Goal: Task Accomplishment & Management: Complete application form

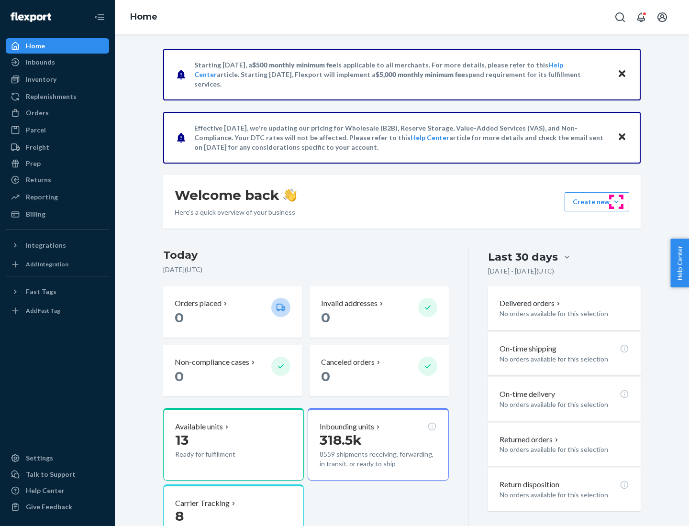
click at [616, 202] on button "Create new Create new inbound Create new order Create new product" at bounding box center [596, 201] width 65 height 19
click at [57, 62] on div "Inbounds" at bounding box center [57, 61] width 101 height 13
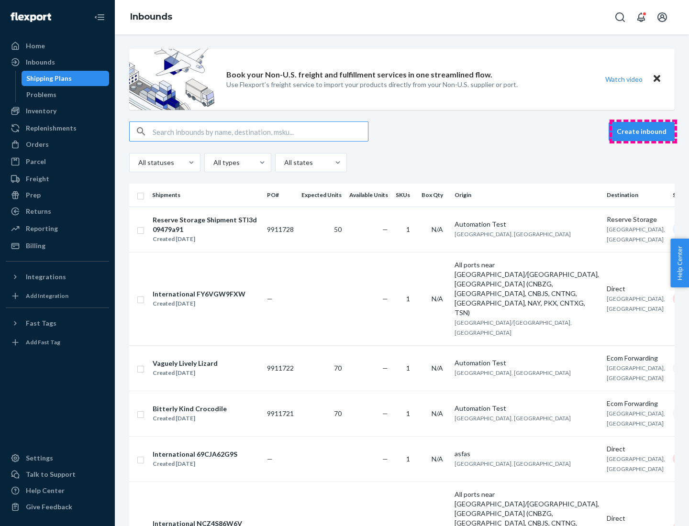
click at [643, 132] on button "Create inbound" at bounding box center [641, 131] width 66 height 19
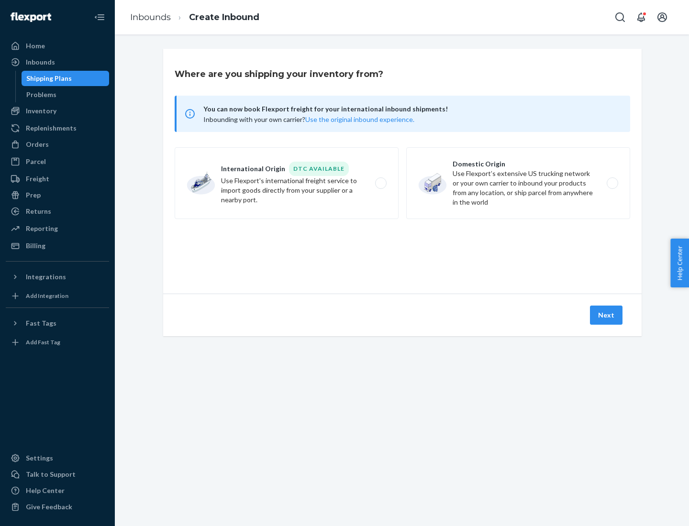
click at [518, 183] on label "Domestic Origin Use Flexport’s extensive US trucking network or your own carrie…" at bounding box center [518, 183] width 224 height 72
click at [612, 183] on input "Domestic Origin Use Flexport’s extensive US trucking network or your own carrie…" at bounding box center [615, 183] width 6 height 6
radio input "true"
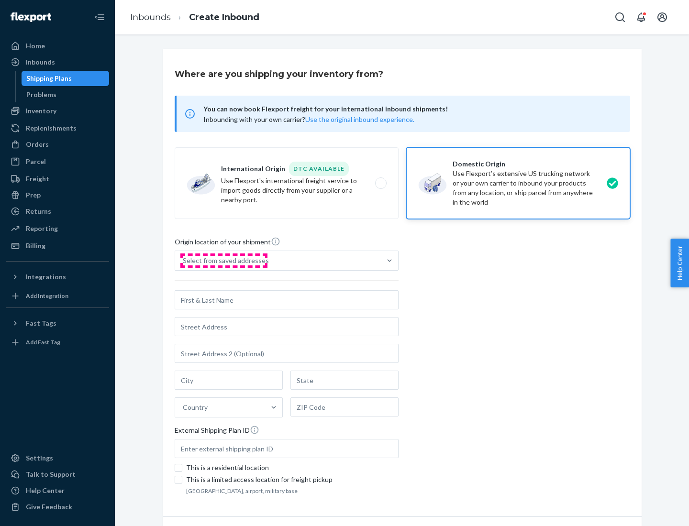
click at [223, 261] on div "Select from saved addresses" at bounding box center [226, 261] width 86 height 10
click at [184, 261] on input "Select from saved addresses" at bounding box center [183, 261] width 1 height 10
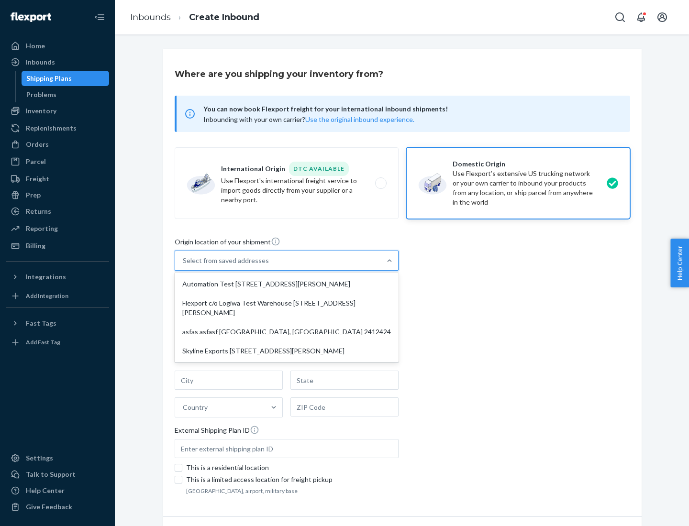
scroll to position [4, 0]
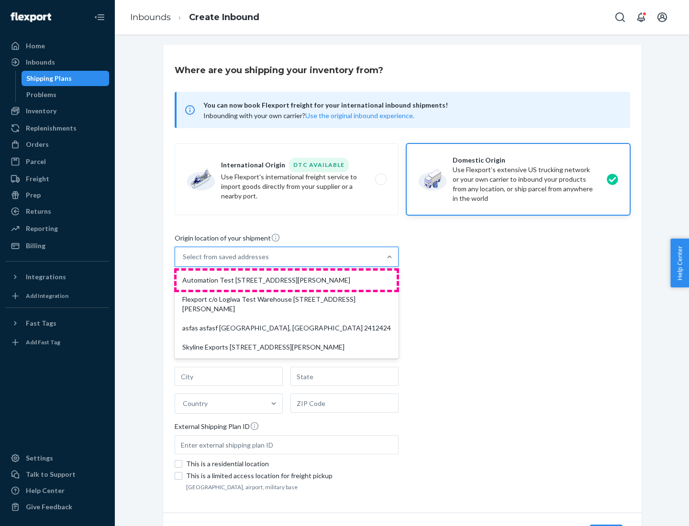
click at [286, 280] on div "Automation Test [STREET_ADDRESS][PERSON_NAME]" at bounding box center [286, 280] width 220 height 19
click at [184, 262] on input "option Automation Test [STREET_ADDRESS][PERSON_NAME] focused, 1 of 4. 4 results…" at bounding box center [183, 257] width 1 height 10
type input "Automation Test"
type input "9th Floor"
type input "[GEOGRAPHIC_DATA]"
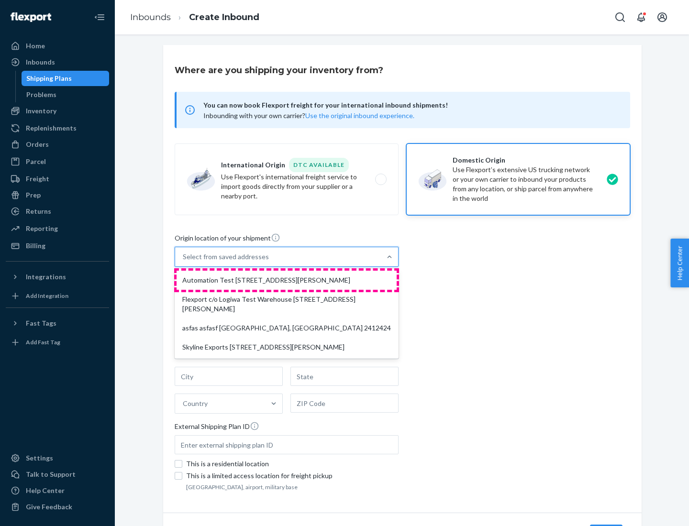
type input "CA"
type input "94104"
type input "[STREET_ADDRESS][PERSON_NAME]"
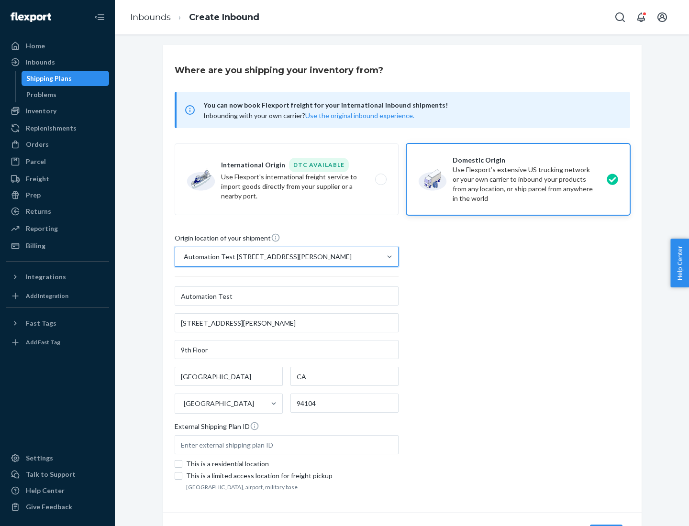
scroll to position [56, 0]
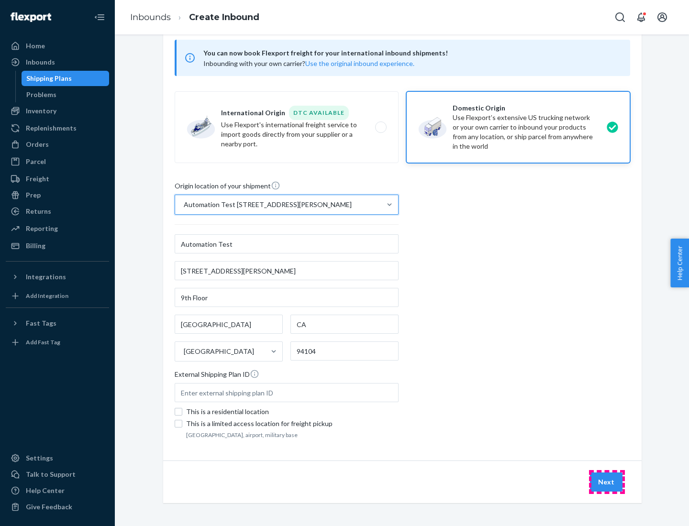
click at [606, 482] on button "Next" at bounding box center [606, 482] width 33 height 19
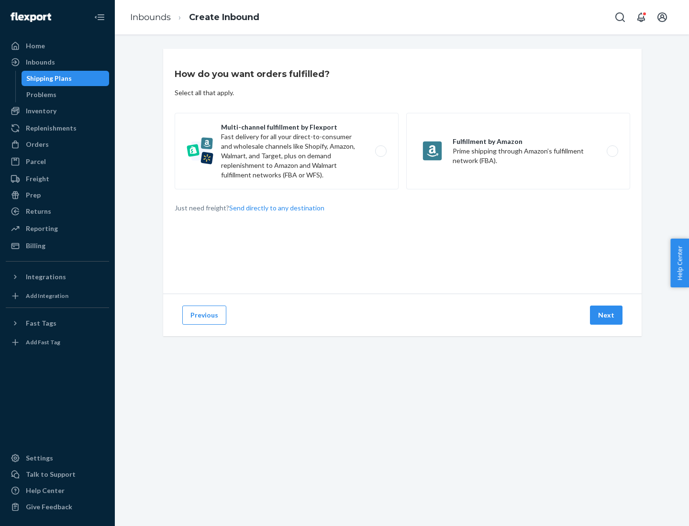
click at [286, 151] on label "Multi-channel fulfillment by Flexport Fast delivery for all your direct-to-cons…" at bounding box center [287, 151] width 224 height 77
click at [380, 151] on input "Multi-channel fulfillment by Flexport Fast delivery for all your direct-to-cons…" at bounding box center [383, 151] width 6 height 6
radio input "true"
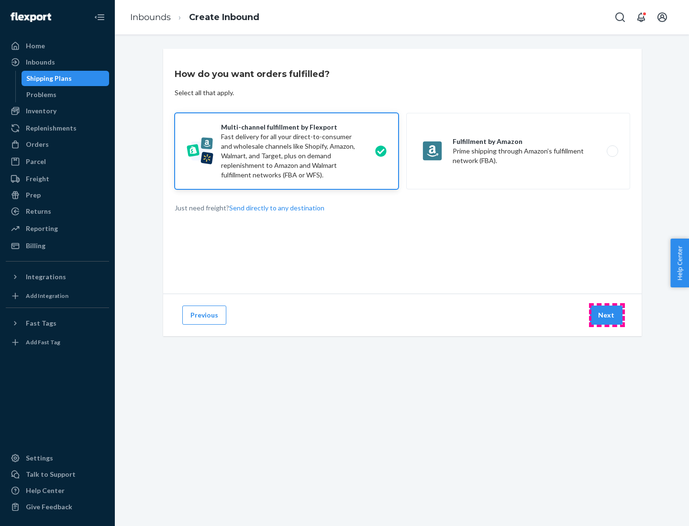
click at [606, 315] on button "Next" at bounding box center [606, 315] width 33 height 19
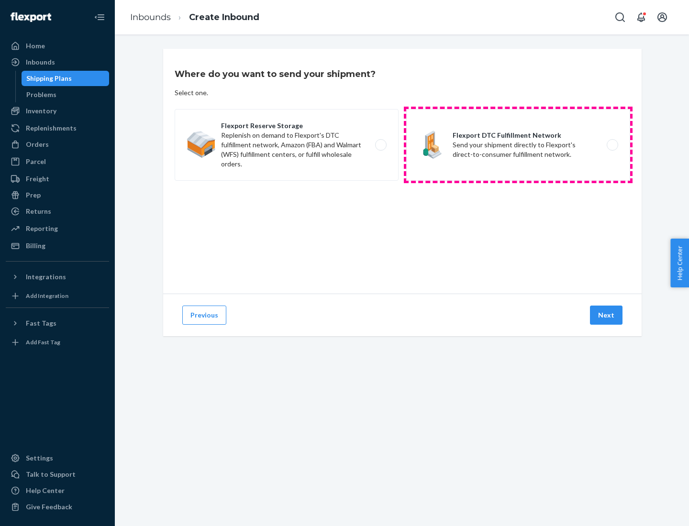
click at [518, 145] on label "Flexport DTC Fulfillment Network Send your shipment directly to Flexport's dire…" at bounding box center [518, 145] width 224 height 72
click at [612, 145] on input "Flexport DTC Fulfillment Network Send your shipment directly to Flexport's dire…" at bounding box center [615, 145] width 6 height 6
radio input "true"
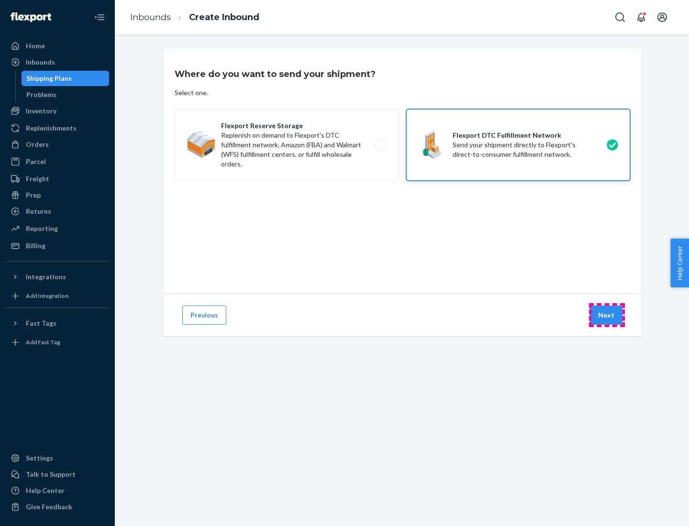
click at [606, 315] on button "Next" at bounding box center [606, 315] width 33 height 19
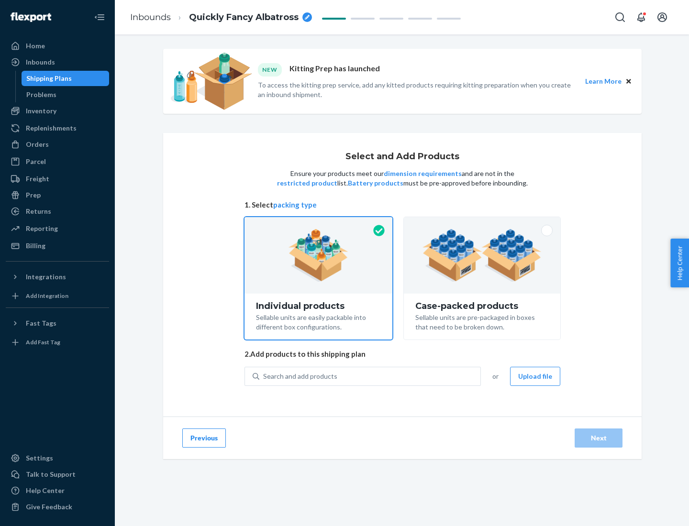
click at [482, 255] on img at bounding box center [481, 255] width 119 height 53
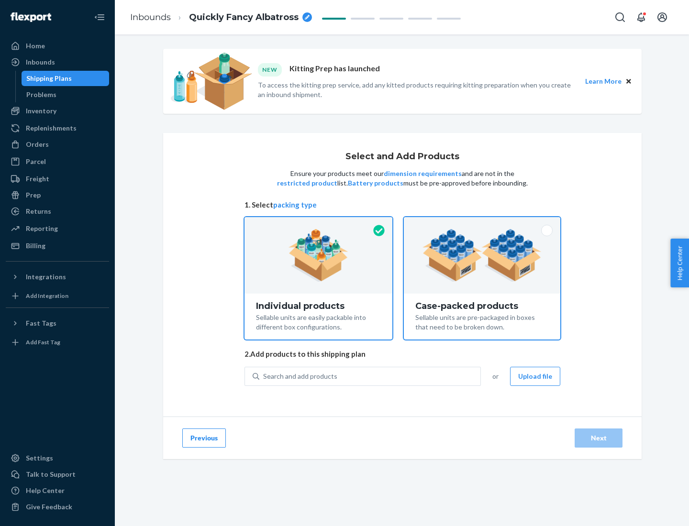
click at [482, 223] on input "Case-packed products Sellable units are pre-packaged in boxes that need to be b…" at bounding box center [482, 220] width 6 height 6
radio input "true"
radio input "false"
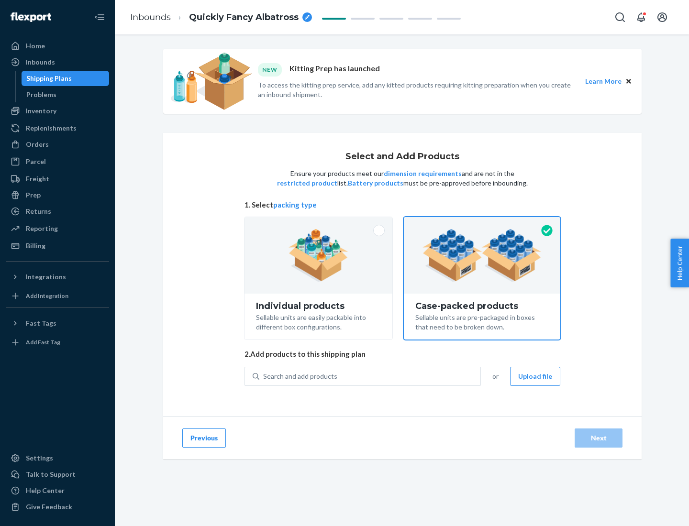
click at [370, 376] on div "Search and add products" at bounding box center [369, 376] width 221 height 17
click at [264, 376] on input "Search and add products" at bounding box center [263, 377] width 1 height 10
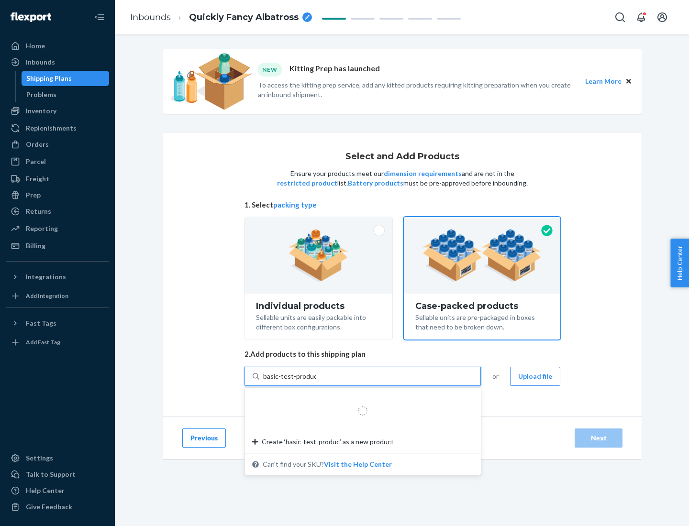
type input "basic-test-product-1"
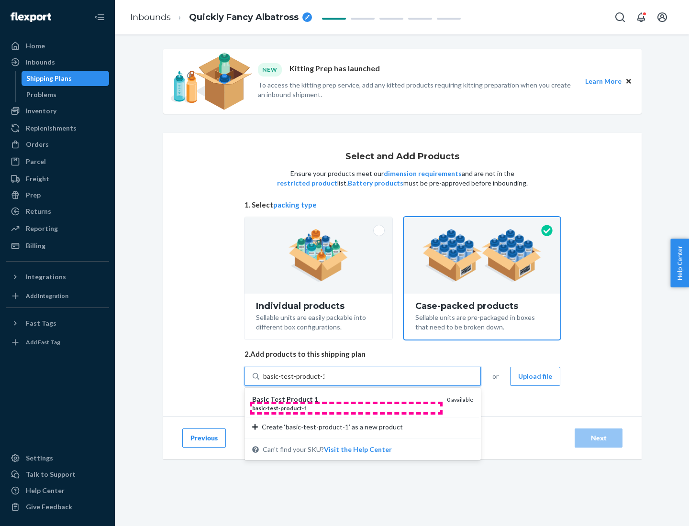
click at [346, 408] on div "basic - test - product - 1" at bounding box center [345, 408] width 187 height 8
click at [324, 381] on input "basic-test-product-1" at bounding box center [293, 377] width 61 height 10
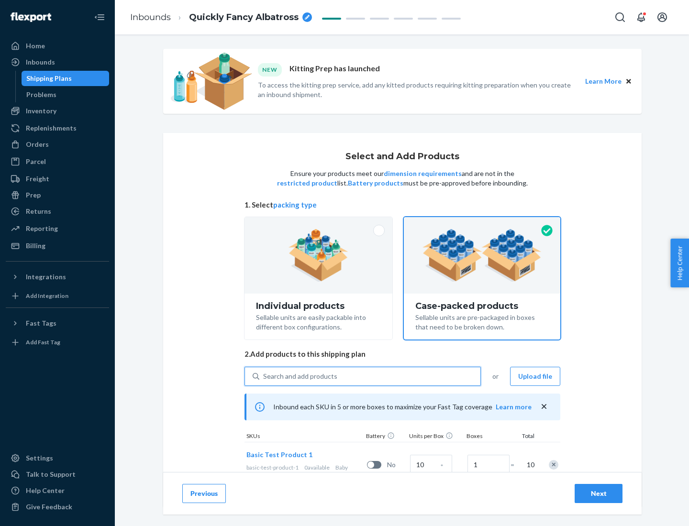
scroll to position [34, 0]
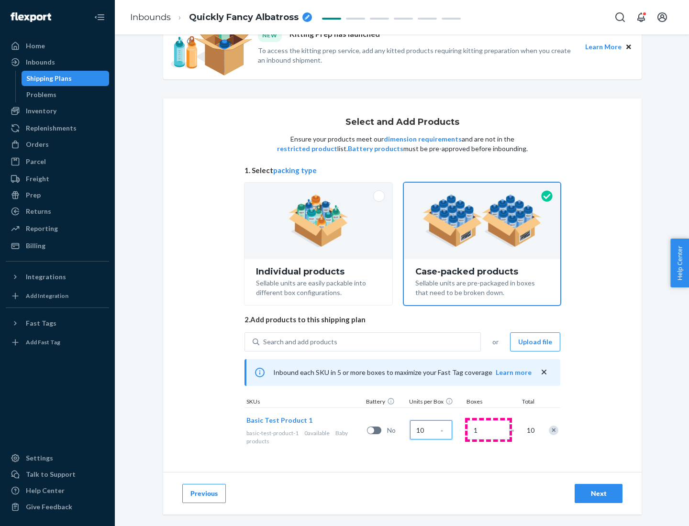
type input "10"
type input "7"
click at [598, 494] on div "Next" at bounding box center [599, 494] width 32 height 10
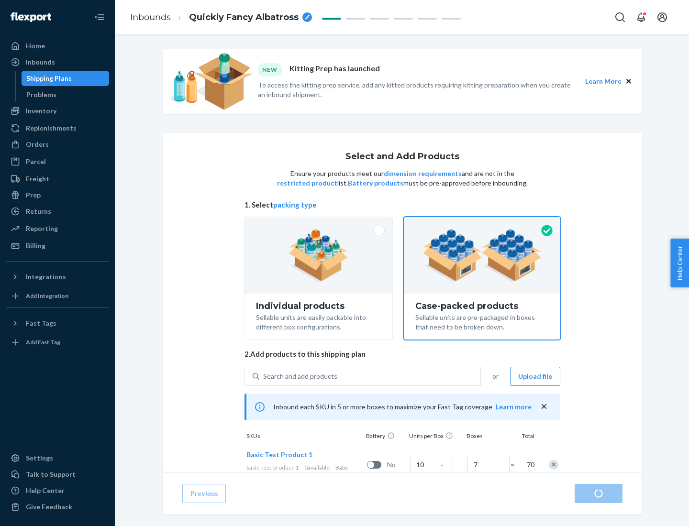
radio input "true"
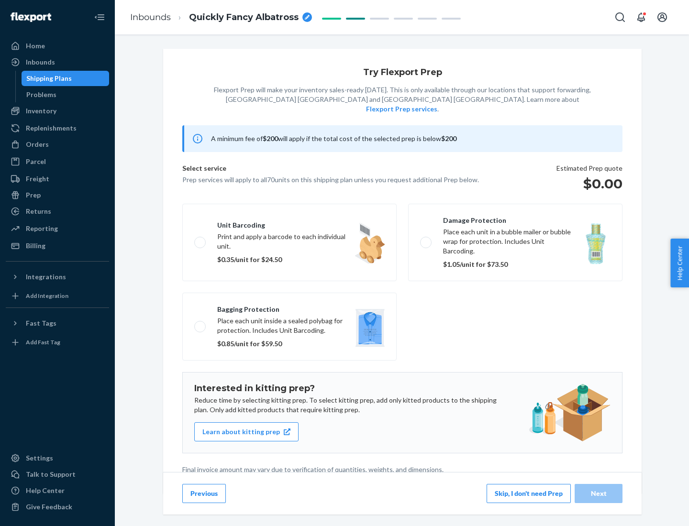
scroll to position [2, 0]
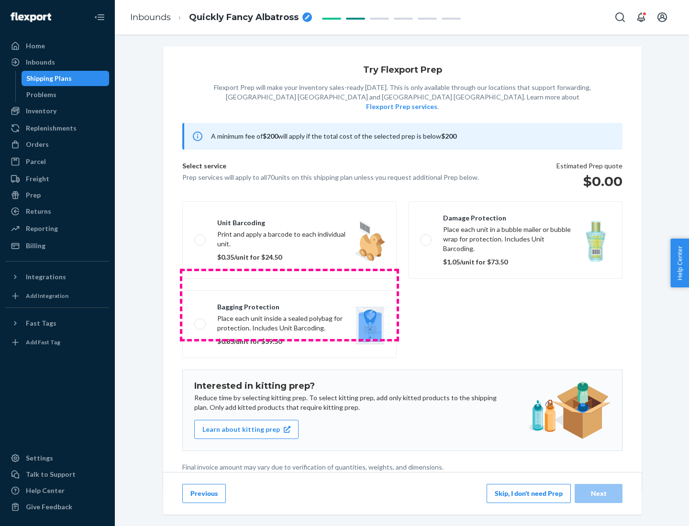
click at [289, 305] on label "Bagging protection Place each unit inside a sealed polybag for protection. Incl…" at bounding box center [289, 324] width 214 height 68
click at [200, 321] on input "Bagging protection Place each unit inside a sealed polybag for protection. Incl…" at bounding box center [197, 324] width 6 height 6
checkbox input "true"
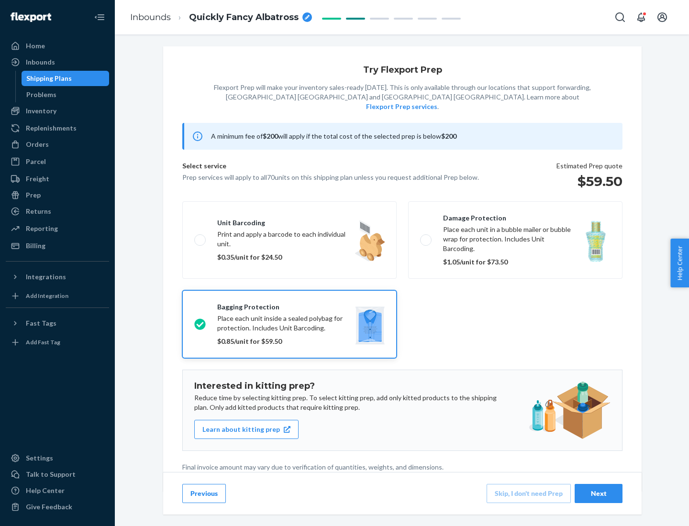
click at [598, 493] on div "Next" at bounding box center [599, 494] width 32 height 10
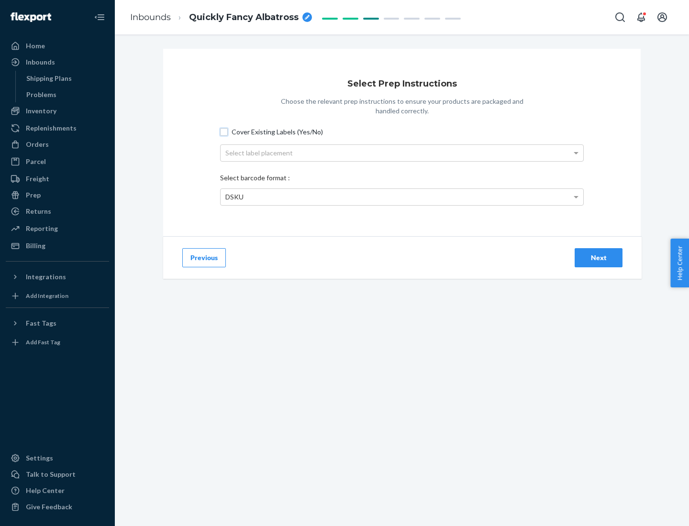
click at [224, 132] on input "Cover Existing Labels (Yes/No)" at bounding box center [224, 132] width 8 height 8
checkbox input "true"
click at [402, 153] on div "Select label placement" at bounding box center [401, 153] width 363 height 16
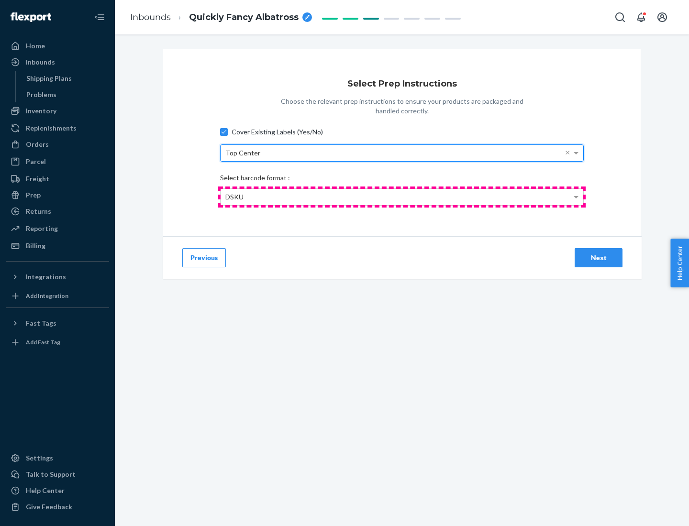
click at [402, 197] on div "DSKU" at bounding box center [401, 197] width 363 height 16
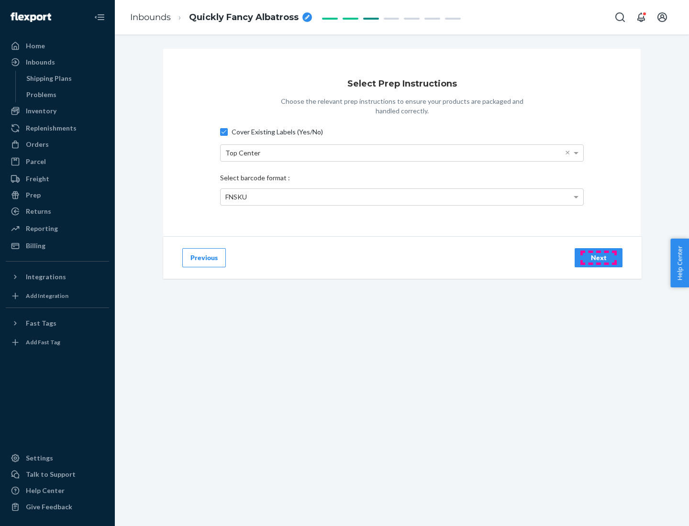
click at [598, 257] on div "Next" at bounding box center [599, 258] width 32 height 10
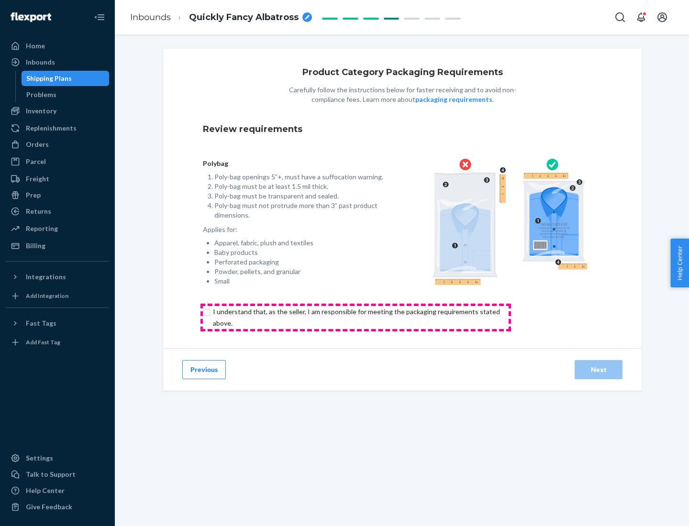
click at [355, 317] on input "checkbox" at bounding box center [362, 317] width 318 height 23
checkbox input "true"
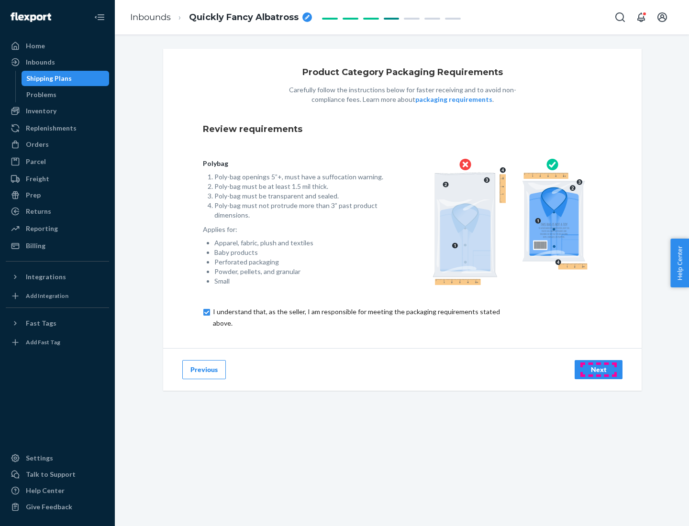
click at [598, 369] on div "Next" at bounding box center [599, 370] width 32 height 10
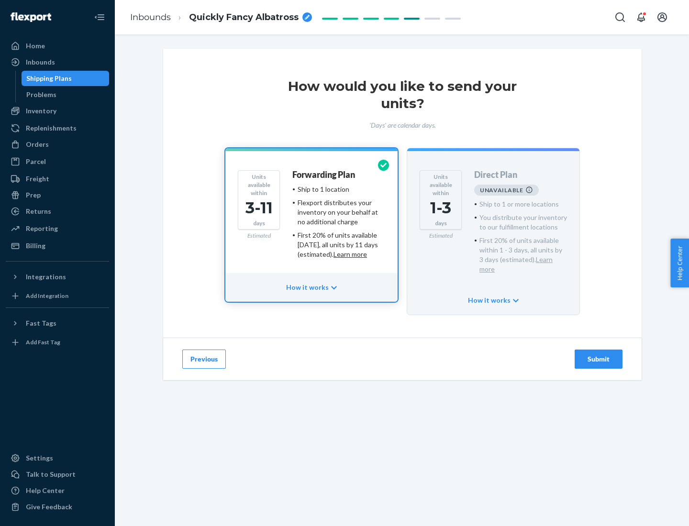
click at [324, 175] on h4 "Forwarding Plan" at bounding box center [323, 175] width 63 height 10
click at [598, 354] on div "Submit" at bounding box center [599, 359] width 32 height 10
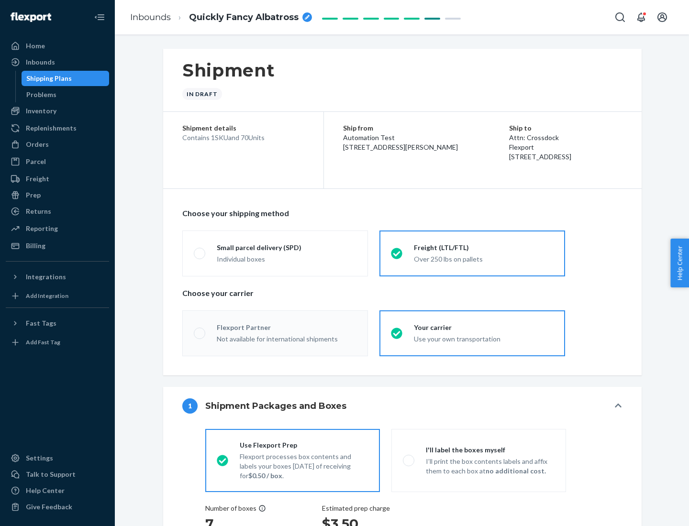
radio input "true"
radio input "false"
radio input "true"
radio input "false"
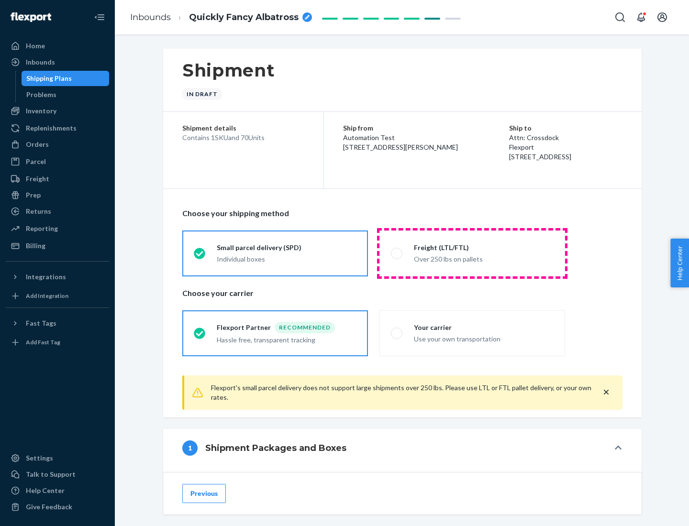
click at [472, 253] on div "Over 250 lbs on pallets" at bounding box center [484, 258] width 140 height 11
click at [397, 253] on input "Freight (LTL/FTL) Over 250 lbs on pallets" at bounding box center [394, 253] width 6 height 6
radio input "true"
radio input "false"
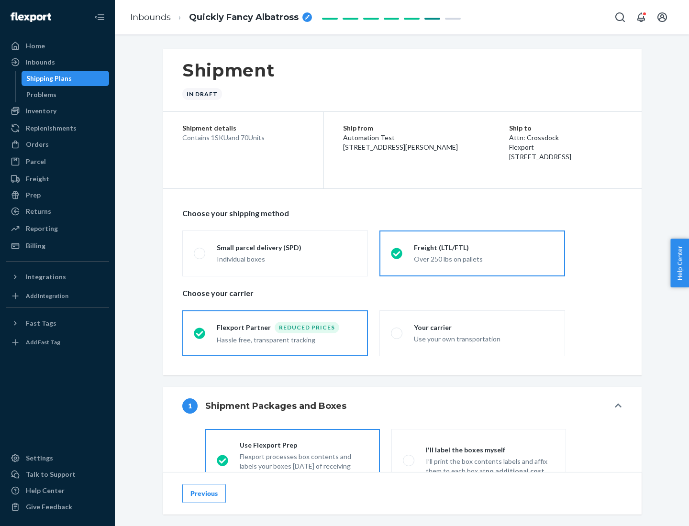
scroll to position [53, 0]
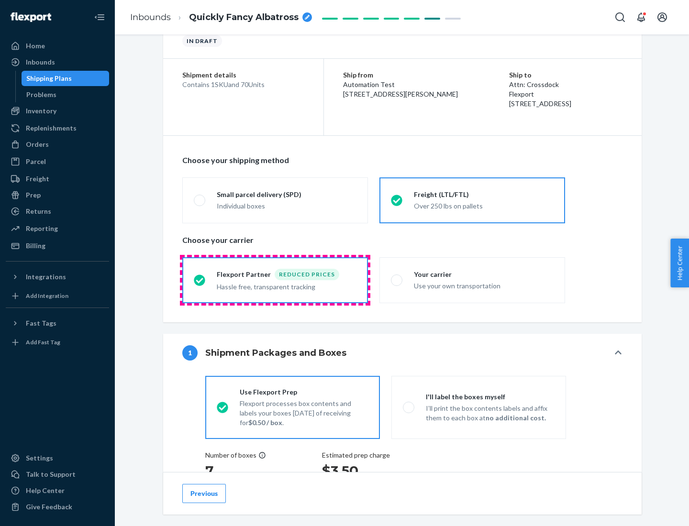
click at [275, 280] on div "Hassle free, transparent tracking" at bounding box center [287, 285] width 140 height 11
click at [200, 280] on input "Flexport Partner Reduced prices Hassle free, transparent tracking" at bounding box center [197, 280] width 6 height 6
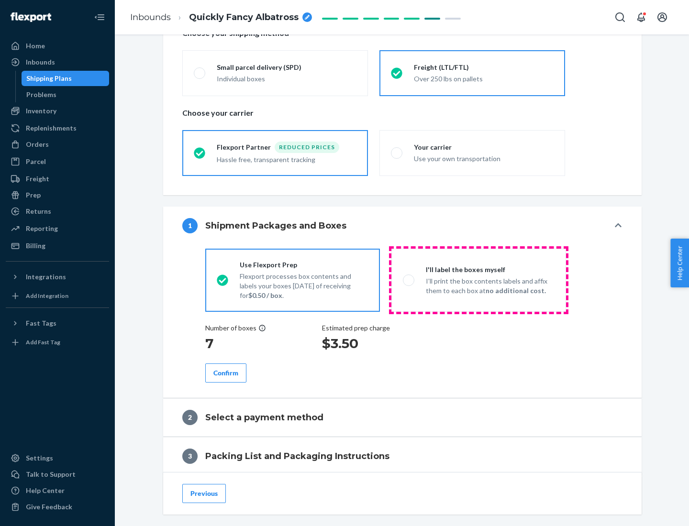
click at [478, 280] on p "I’ll print the box contents labels and affix them to each box at no additional …" at bounding box center [490, 285] width 129 height 19
click at [409, 280] on input "I'll label the boxes myself I’ll print the box contents labels and affix them t…" at bounding box center [406, 280] width 6 height 6
radio input "true"
radio input "false"
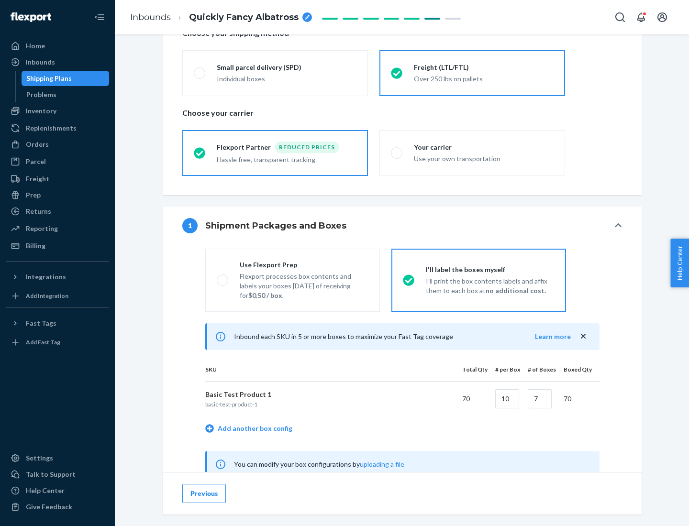
scroll to position [299, 0]
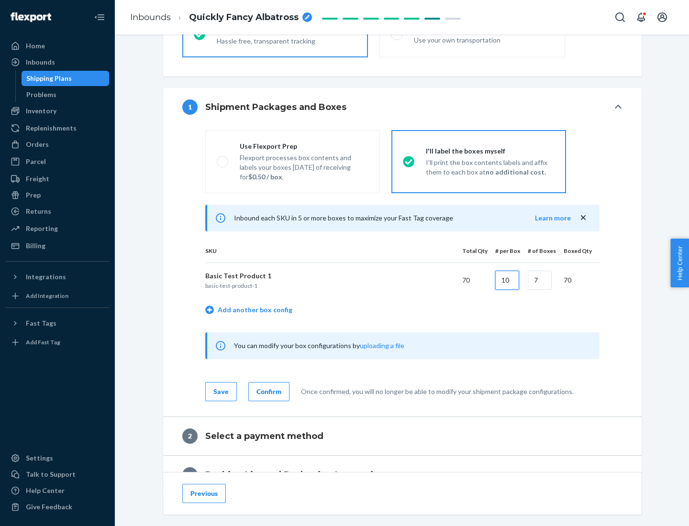
type input "10"
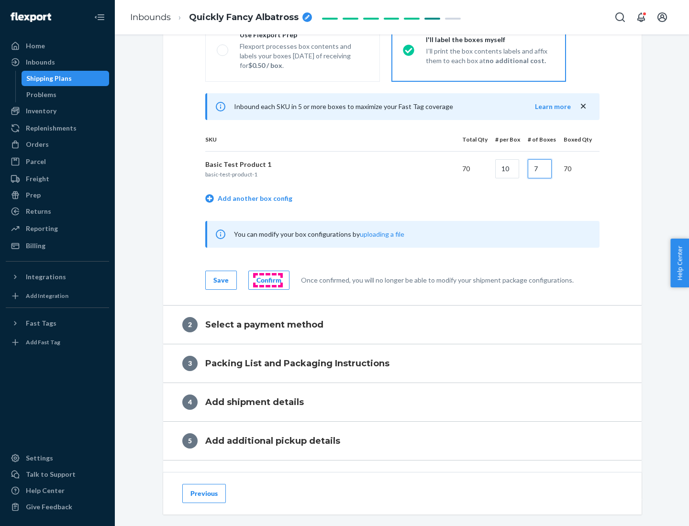
type input "7"
click at [267, 280] on div "Confirm" at bounding box center [268, 280] width 25 height 10
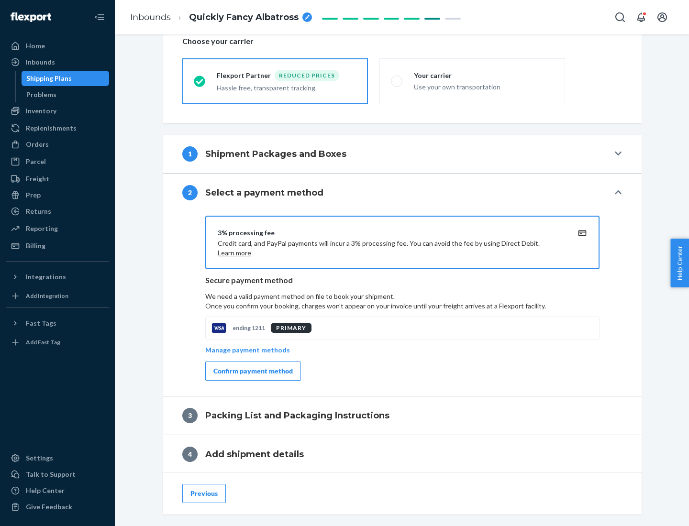
scroll to position [343, 0]
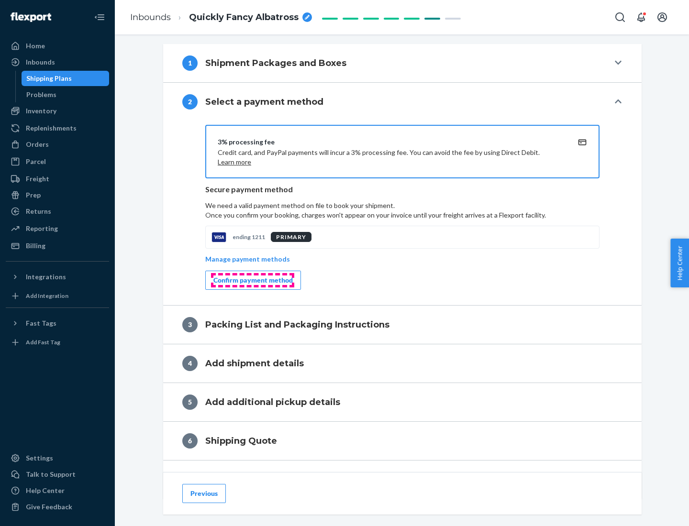
click at [252, 280] on div "Confirm payment method" at bounding box center [252, 280] width 79 height 10
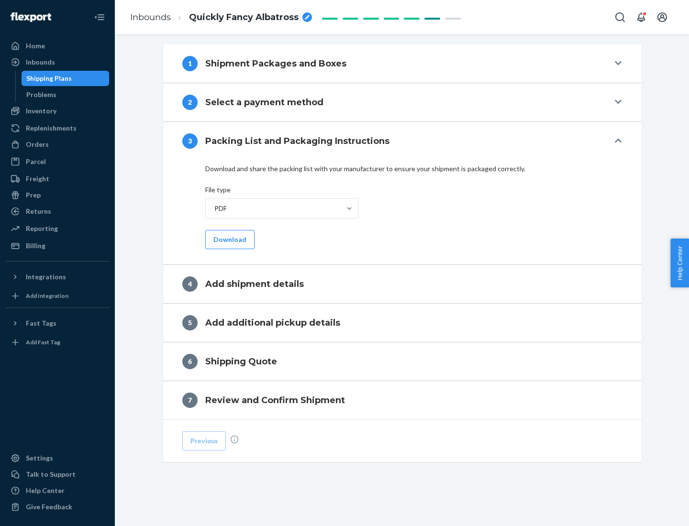
scroll to position [302, 0]
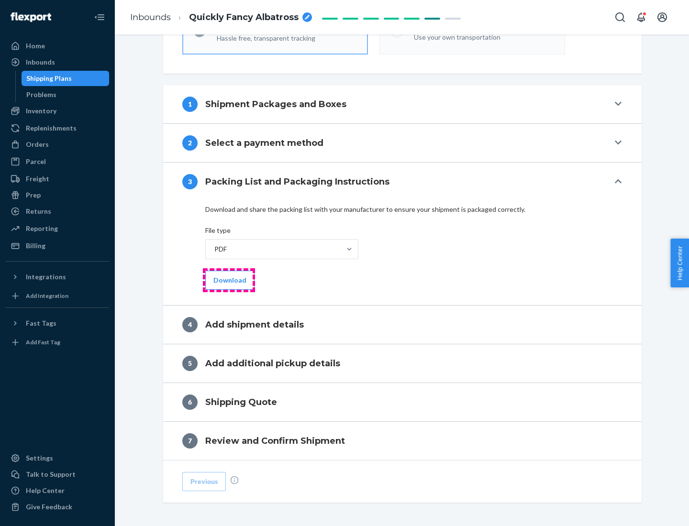
click at [229, 280] on button "Download" at bounding box center [229, 280] width 49 height 19
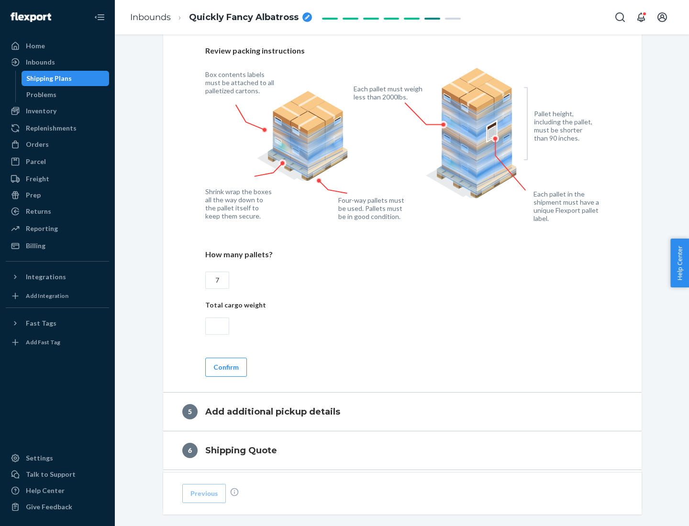
scroll to position [621, 0]
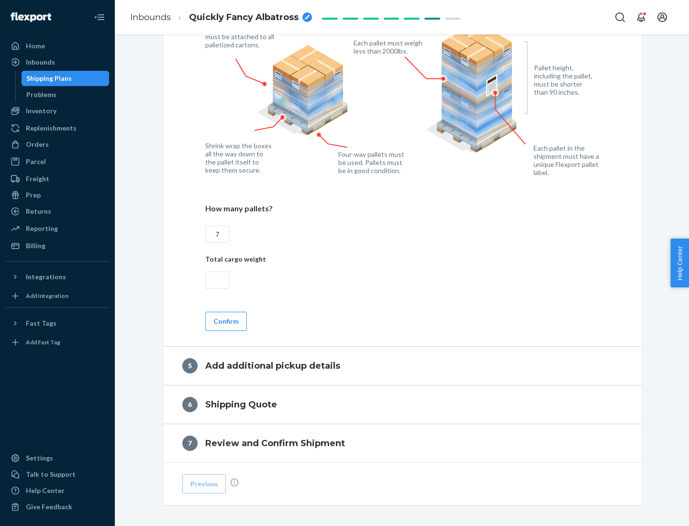
type input "7"
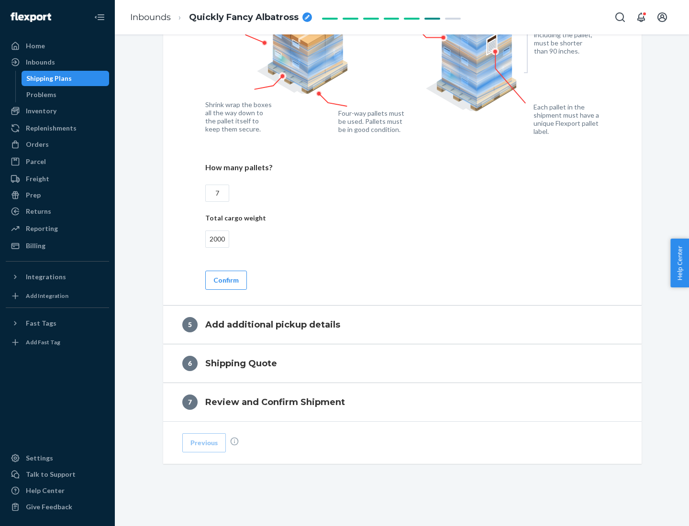
type input "2000"
click at [225, 280] on button "Confirm" at bounding box center [226, 280] width 42 height 19
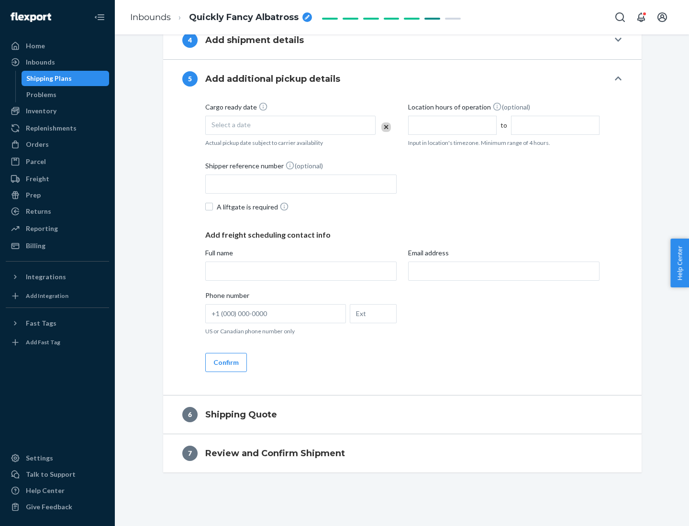
scroll to position [327, 0]
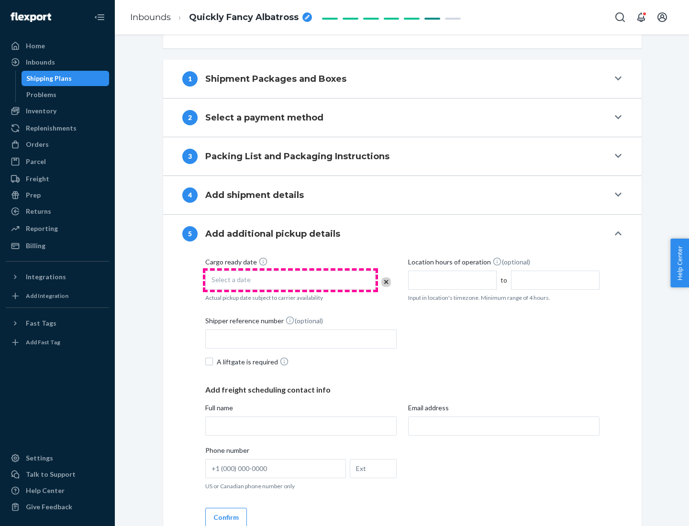
click at [290, 280] on div "Select a date" at bounding box center [290, 280] width 170 height 19
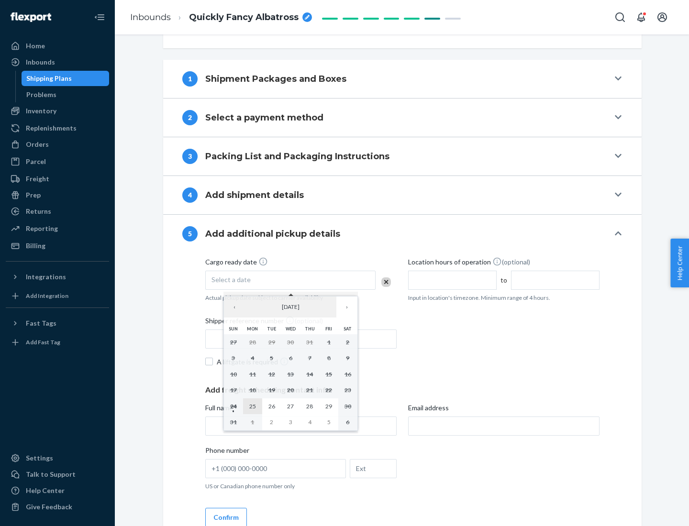
click at [252, 406] on abbr "25" at bounding box center [252, 406] width 7 height 7
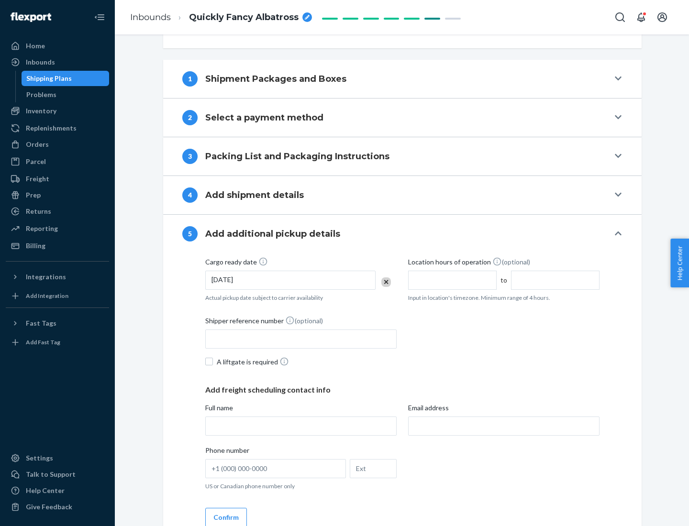
scroll to position [473, 0]
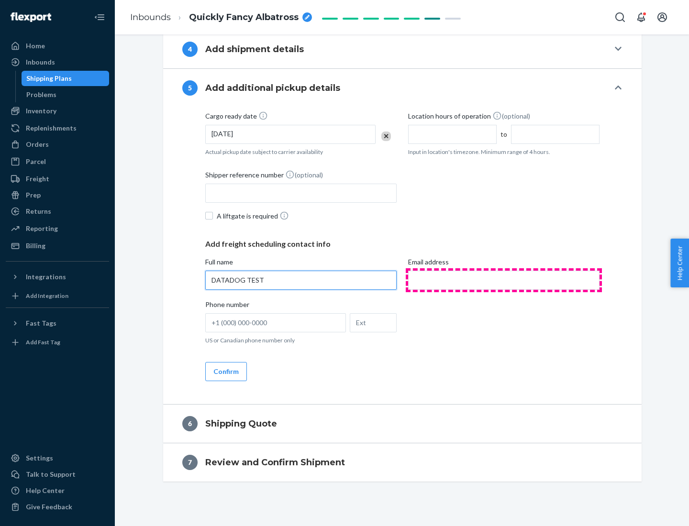
type input "DATADOG TEST"
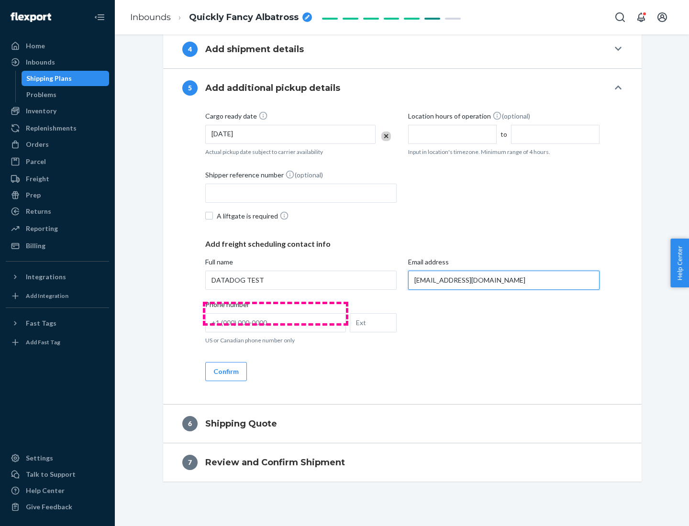
scroll to position [482, 0]
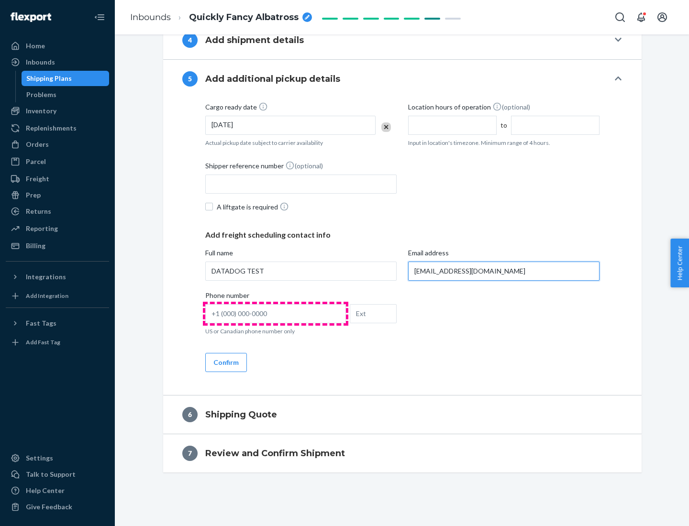
type input "[EMAIL_ADDRESS][DOMAIN_NAME]"
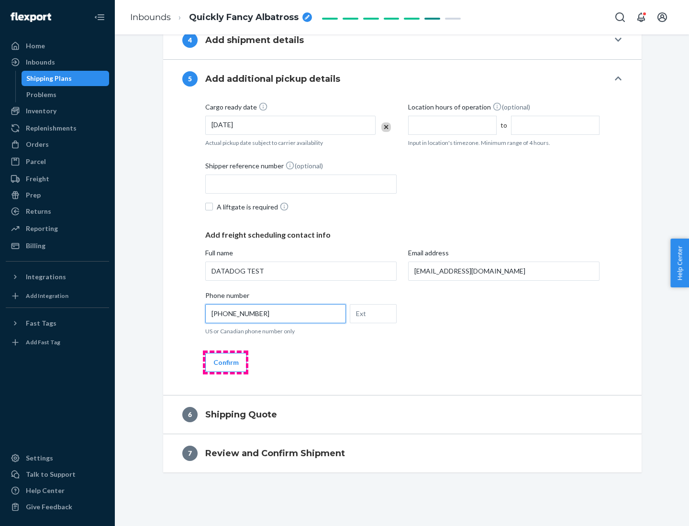
type input "[PHONE_NUMBER]"
click at [225, 362] on button "Confirm" at bounding box center [226, 362] width 42 height 19
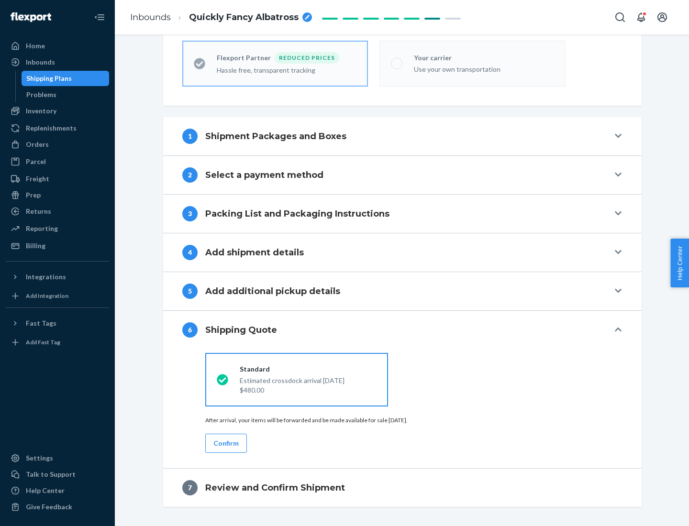
scroll to position [304, 0]
